Goal: Information Seeking & Learning: Learn about a topic

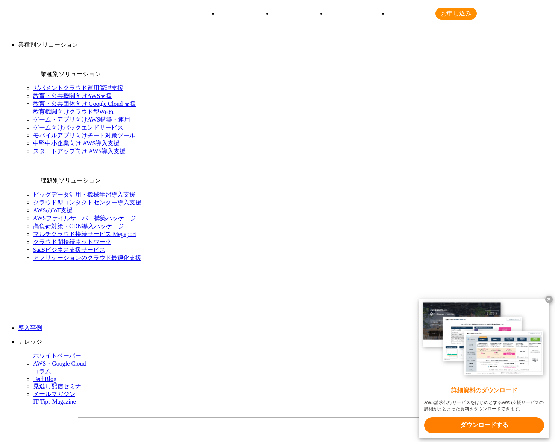
scroll to position [773, 0]
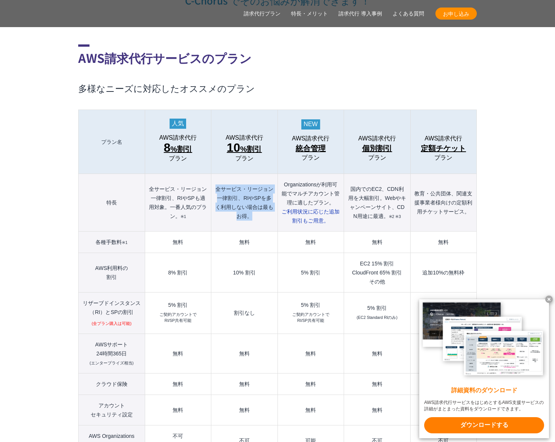
drag, startPoint x: 237, startPoint y: 170, endPoint x: 257, endPoint y: 202, distance: 37.7
click at [257, 200] on th "全サービス・リージョン一律割引、RIやSPを多く利用しない場合は最もお得。" at bounding box center [244, 203] width 66 height 58
click at [255, 203] on th "全サービス・リージョン一律割引、RIやSPを多く利用しない場合は最もお得。" at bounding box center [244, 203] width 66 height 58
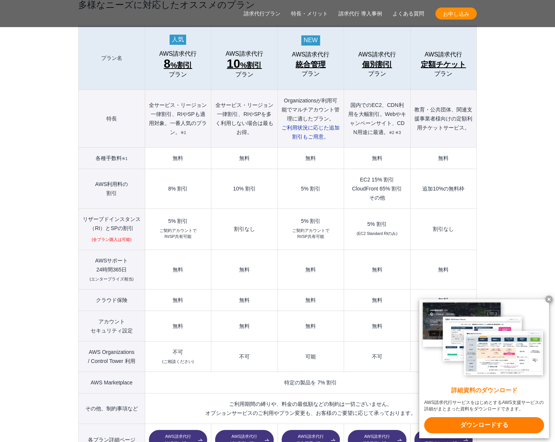
scroll to position [857, 0]
drag, startPoint x: 254, startPoint y: 211, endPoint x: 235, endPoint y: 212, distance: 18.8
click at [235, 211] on td "割引なし" at bounding box center [244, 228] width 66 height 41
click at [233, 213] on td "割引なし" at bounding box center [244, 228] width 66 height 41
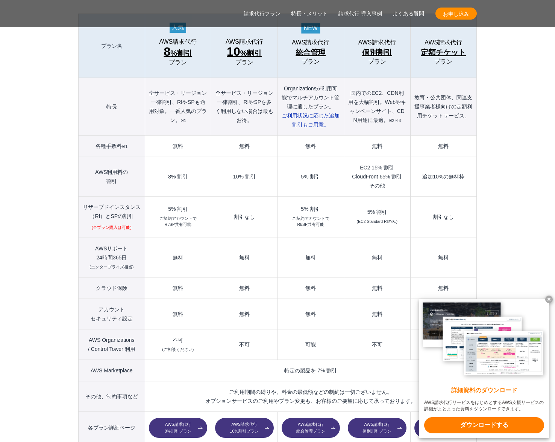
scroll to position [870, 0]
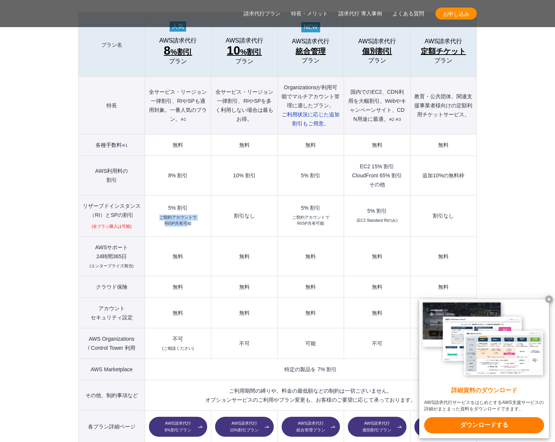
drag, startPoint x: 163, startPoint y: 200, endPoint x: 186, endPoint y: 209, distance: 24.7
click at [186, 214] on small "ご契約アカウントで RI/SP共有可能" at bounding box center [177, 220] width 37 height 12
drag, startPoint x: 163, startPoint y: 200, endPoint x: 184, endPoint y: 206, distance: 22.3
click at [184, 214] on small "ご契約アカウントで RI/SP共有可能" at bounding box center [177, 220] width 37 height 12
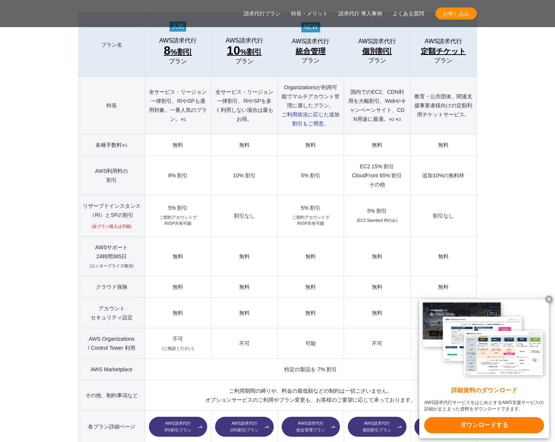
click at [187, 214] on small "ご契約アカウントで RI/SP共有可能" at bounding box center [177, 220] width 37 height 12
drag, startPoint x: 190, startPoint y: 207, endPoint x: 160, endPoint y: 199, distance: 31.7
click at [160, 199] on td "5% 割引 ご契約アカウントで RI/SP共有可能" at bounding box center [178, 215] width 66 height 41
click at [163, 214] on small "ご契約アカウントで RI/SP共有可能" at bounding box center [177, 220] width 37 height 12
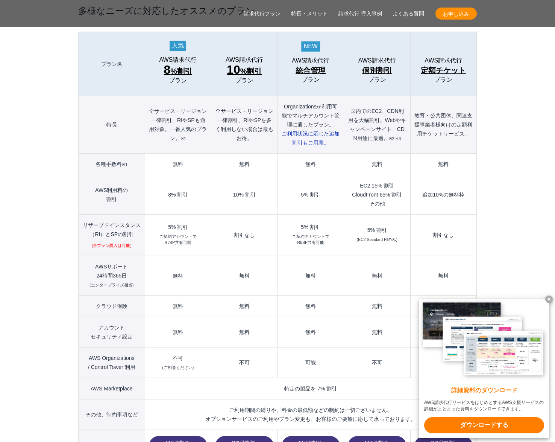
scroll to position [852, 0]
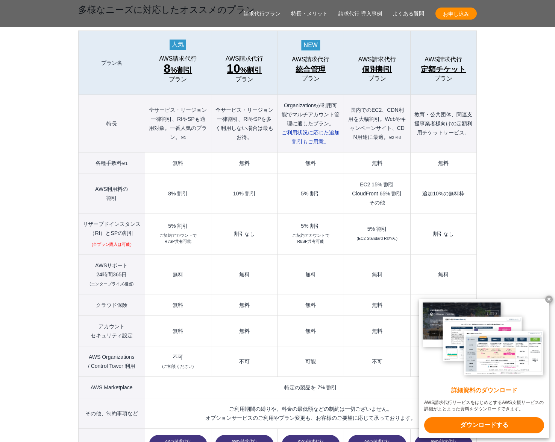
click at [182, 232] on small "ご契約アカウントで RI/SP共有可能" at bounding box center [177, 238] width 37 height 12
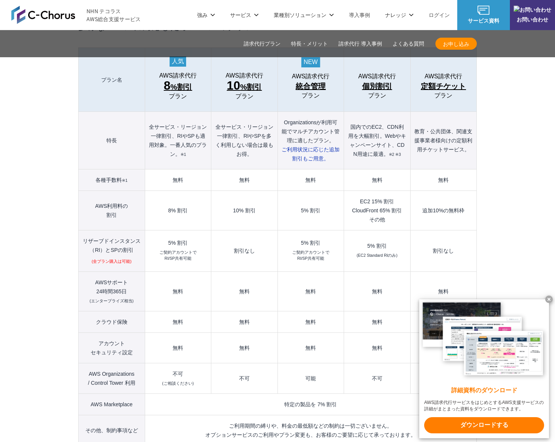
scroll to position [834, 0]
